Goal: Check status: Check status

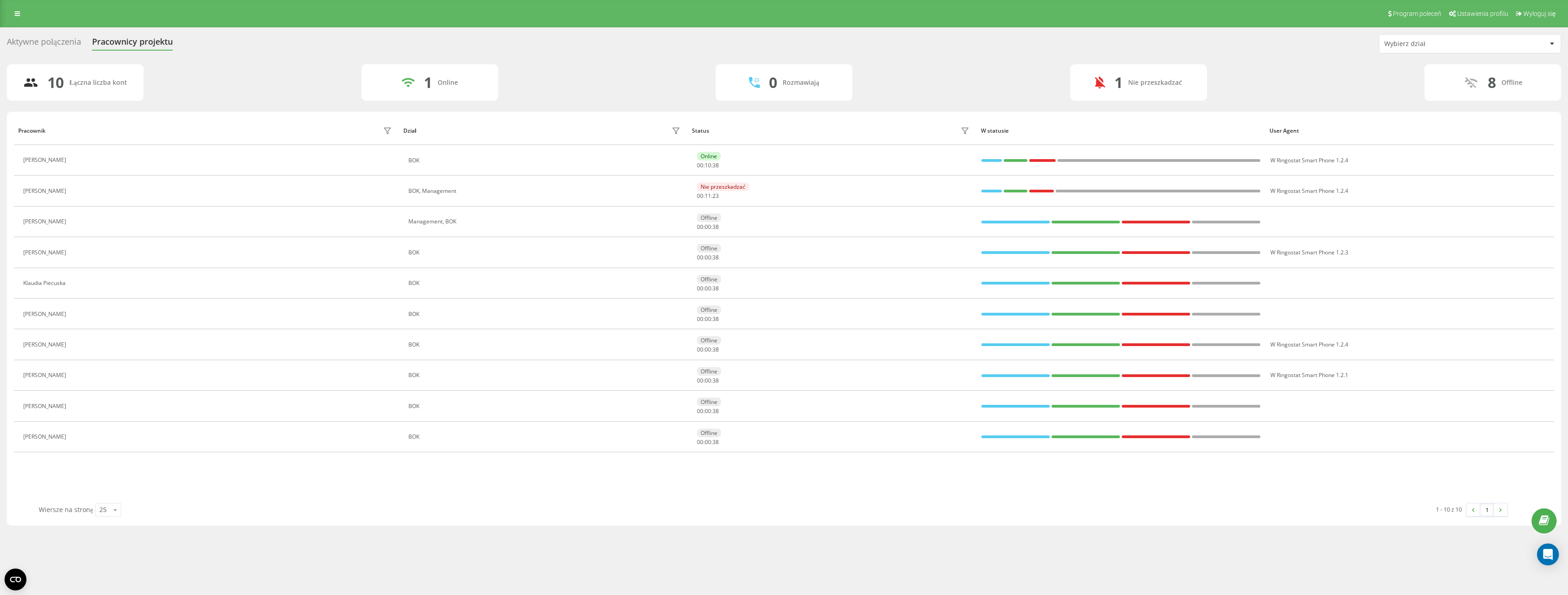
click at [153, 81] on div "10 Łączna liczba kont 1 Online 0 Rozmawiają 1 Nie przeszkadzać 8 Offline" at bounding box center [784, 83] width 1555 height 37
